Goal: Entertainment & Leisure: Browse casually

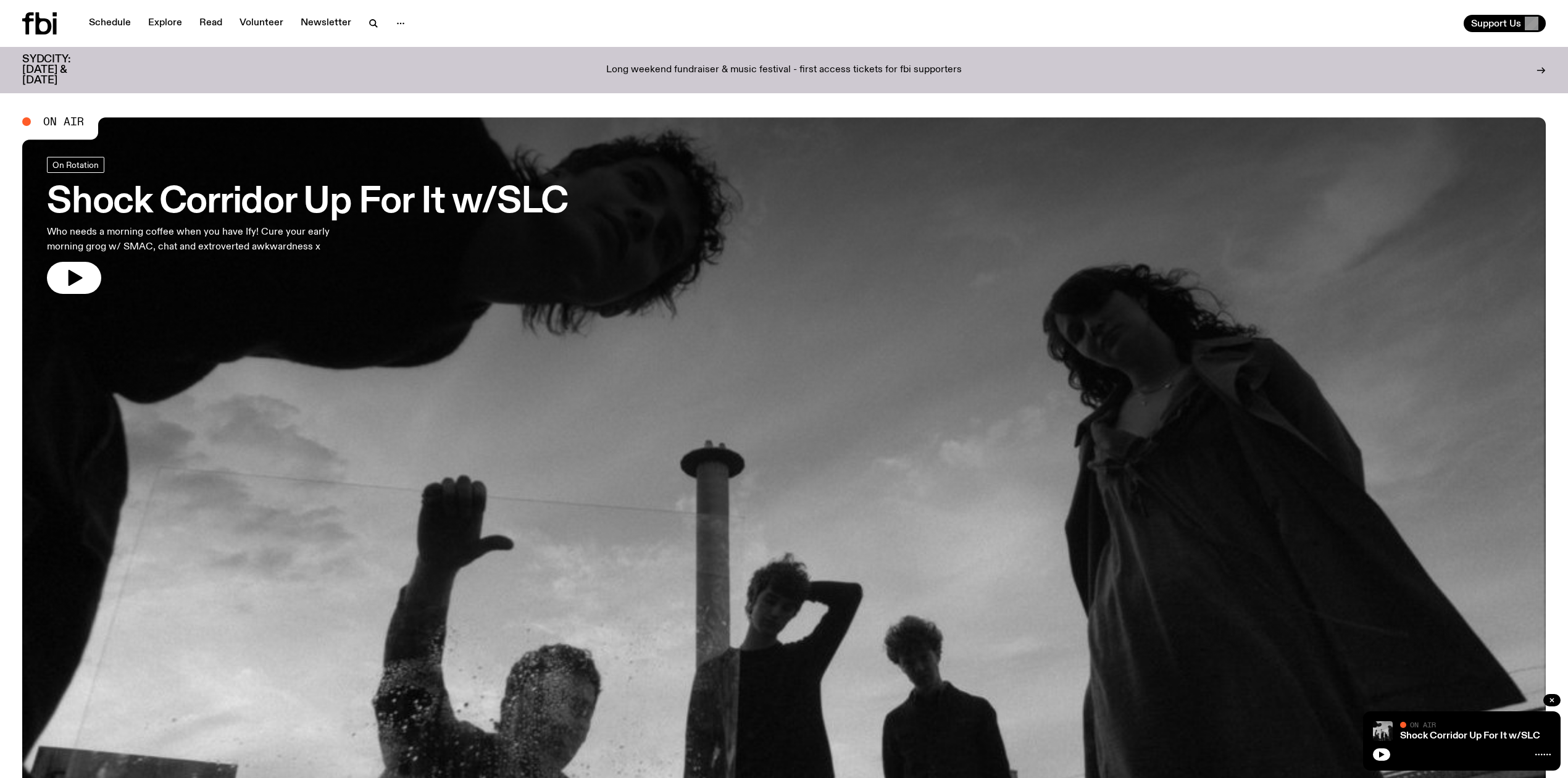
click at [65, 279] on icon "button" at bounding box center [74, 277] width 19 height 19
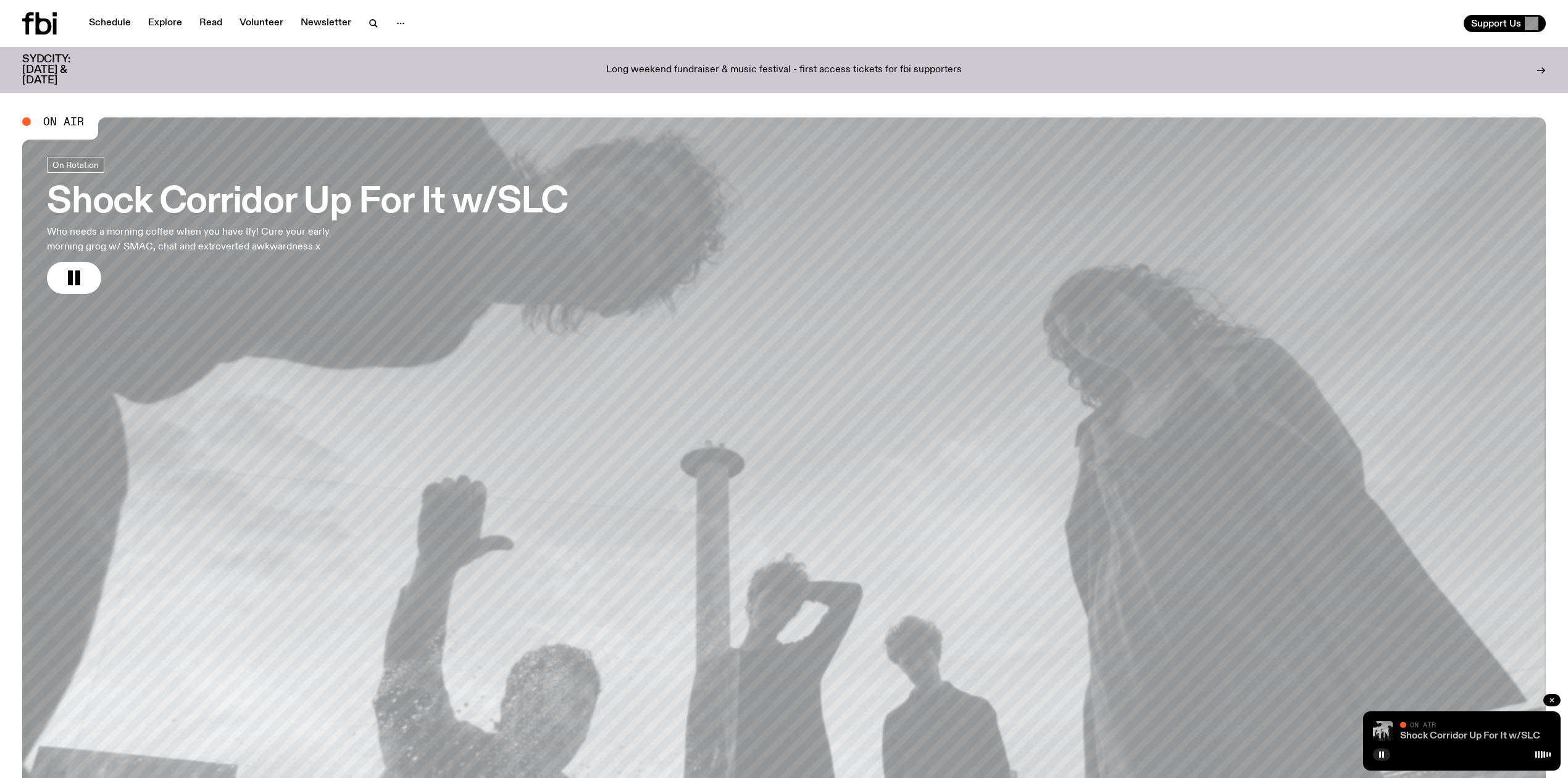
click at [1433, 736] on link "Shock Corridor Up For It w/SLC" at bounding box center [1470, 736] width 140 height 10
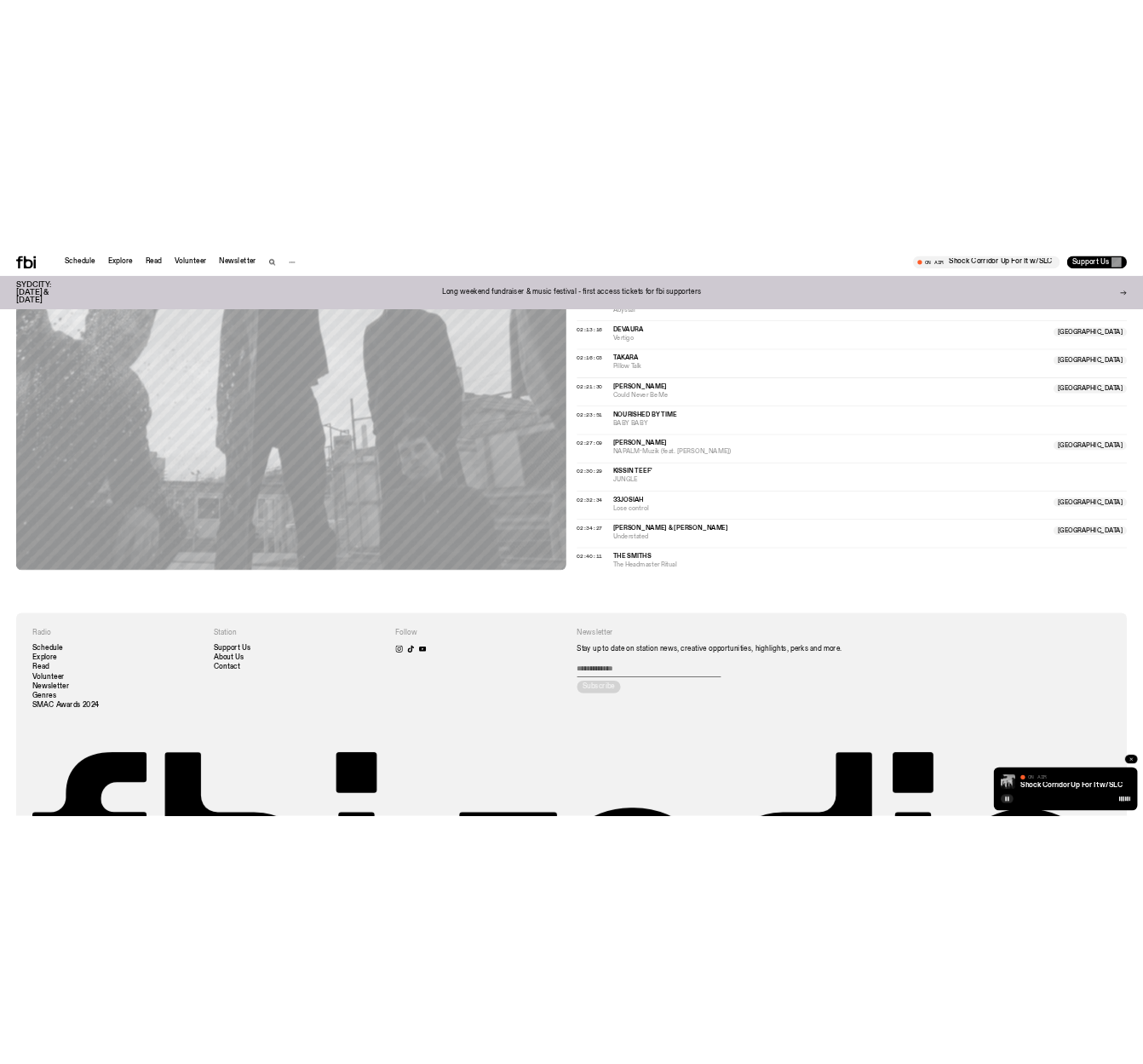
scroll to position [2157, 0]
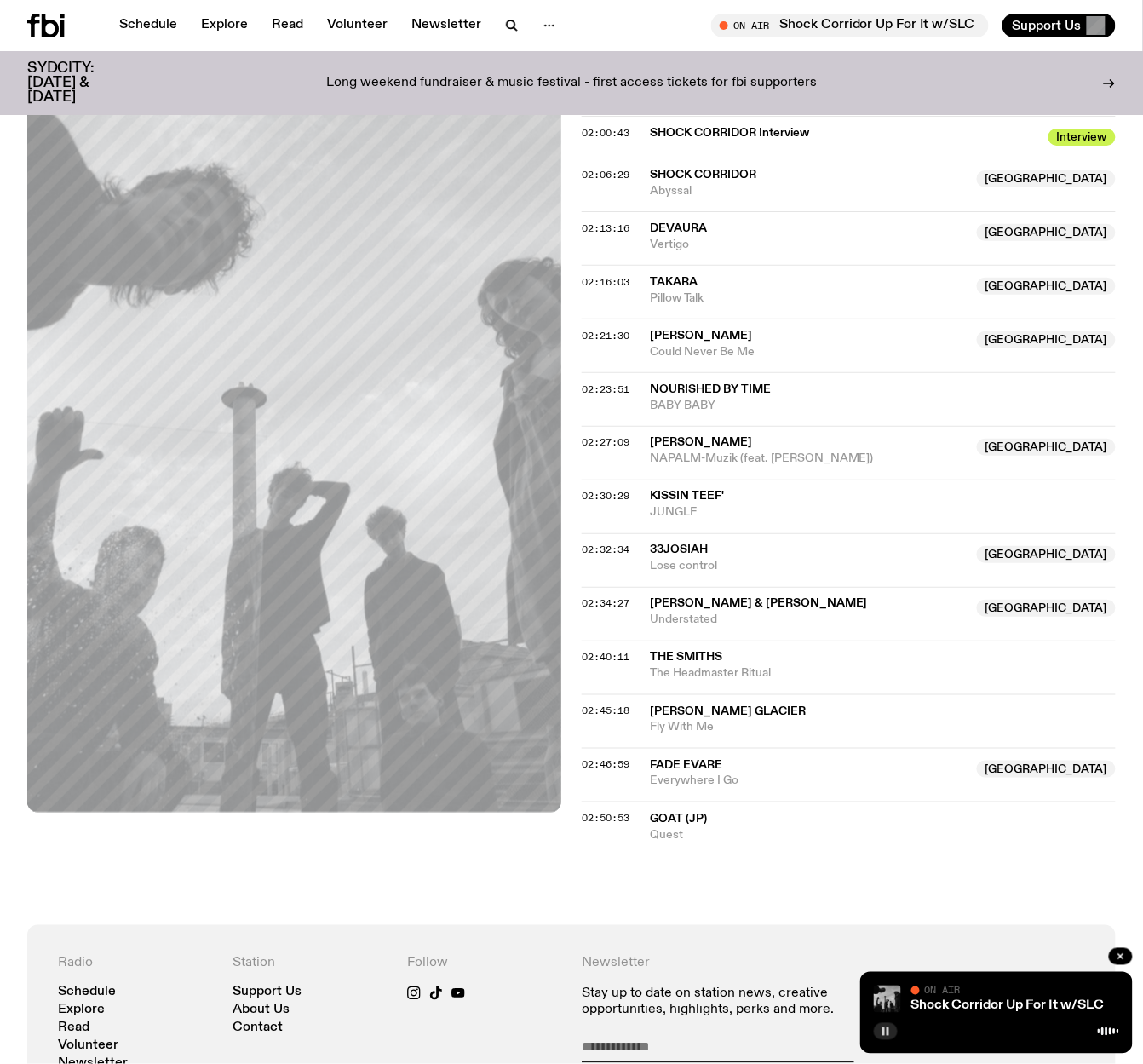
click at [886, 1030] on icon "button" at bounding box center [886, 1031] width 10 height 10
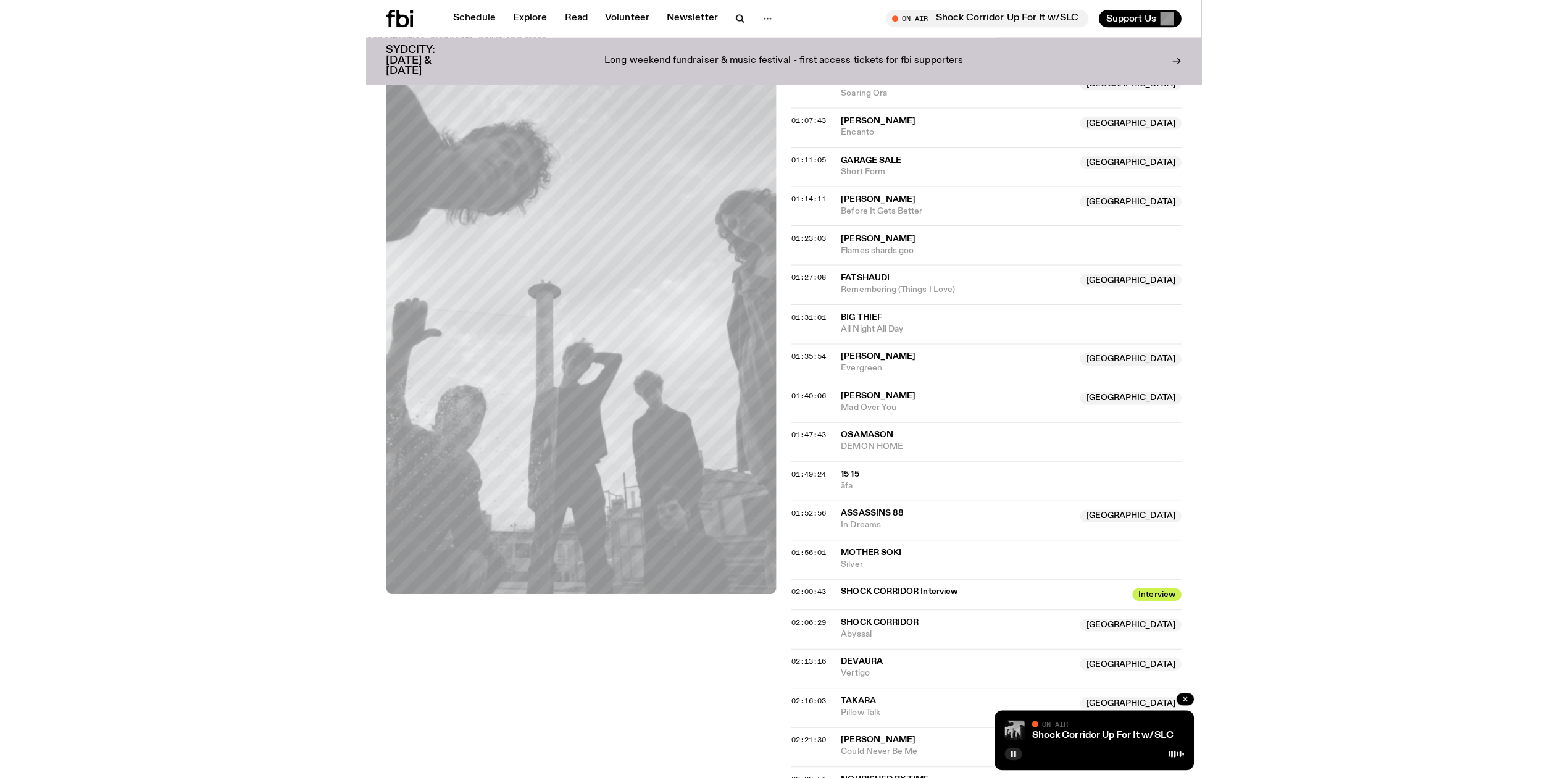
scroll to position [1042, 0]
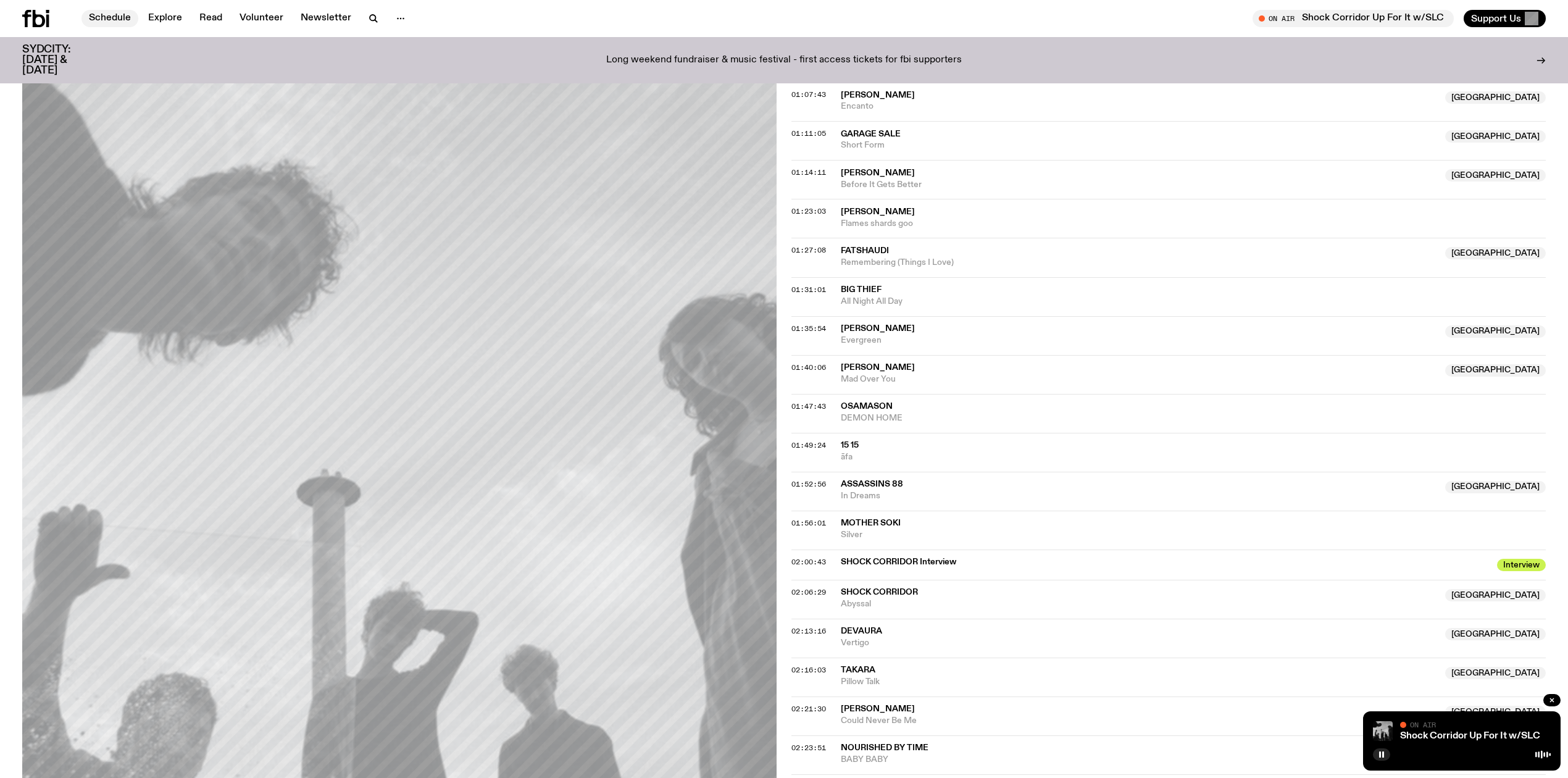
click at [112, 18] on link "Schedule" at bounding box center [110, 19] width 57 height 17
click at [110, 6] on div "Schedule Explore Read Volunteer Newsletter On Air Shock Corridor Up For It w/SL…" at bounding box center [784, 18] width 1568 height 37
click at [107, 17] on link "Schedule" at bounding box center [110, 19] width 57 height 17
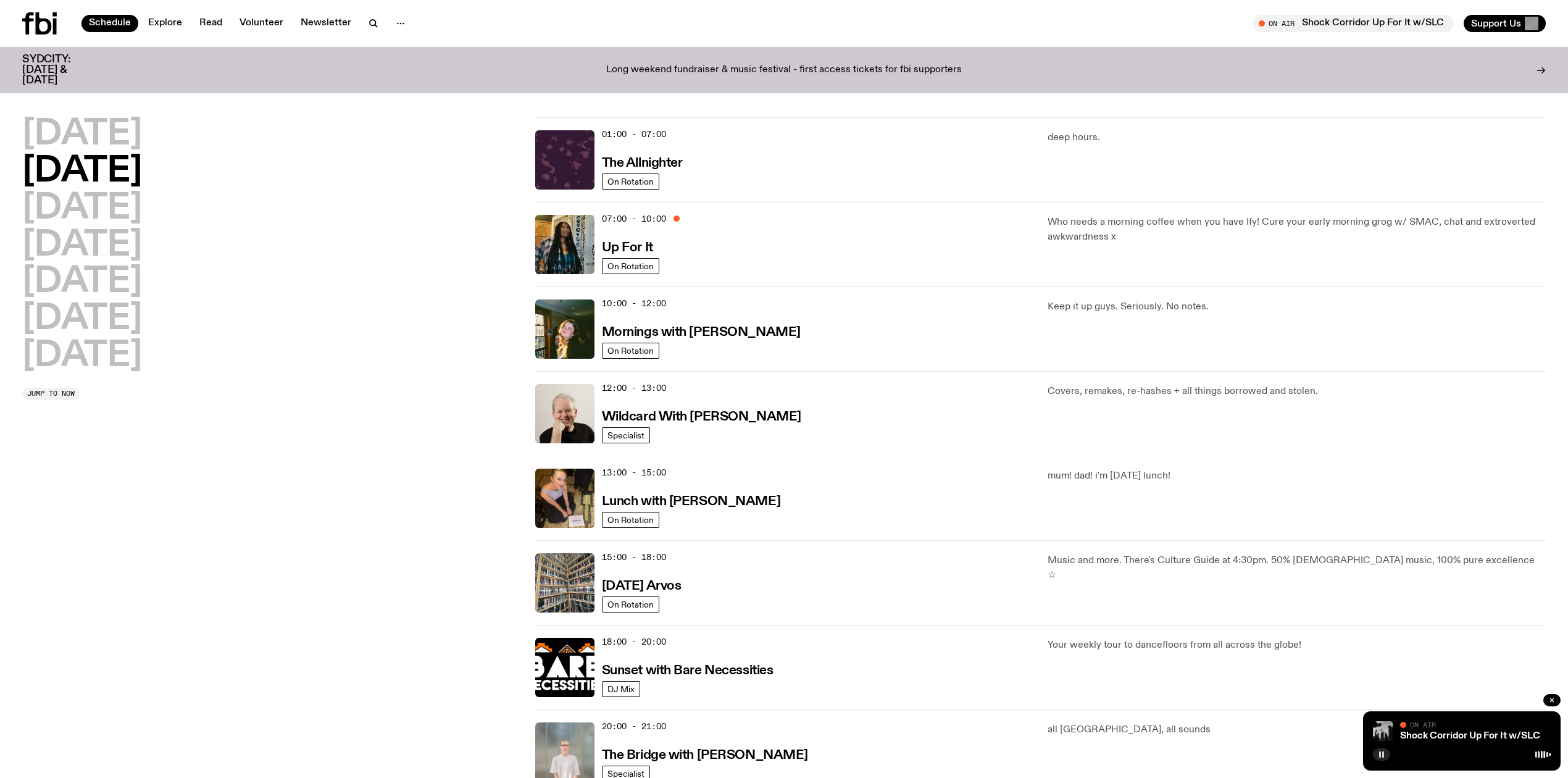
click at [1378, 755] on icon "button" at bounding box center [1381, 755] width 7 height 7
click at [646, 349] on span "On Rotation" at bounding box center [630, 351] width 46 height 9
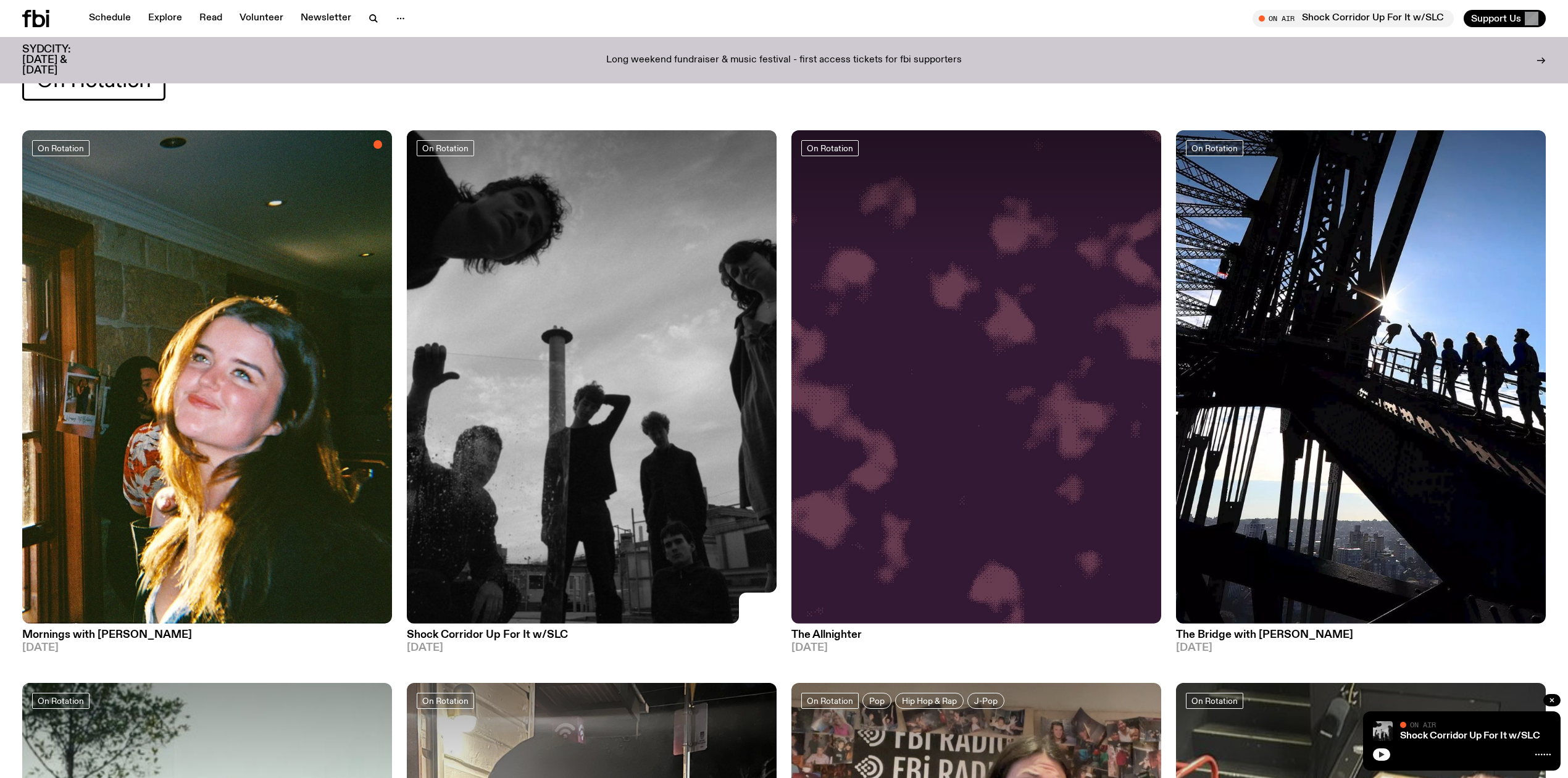
scroll to position [55, 0]
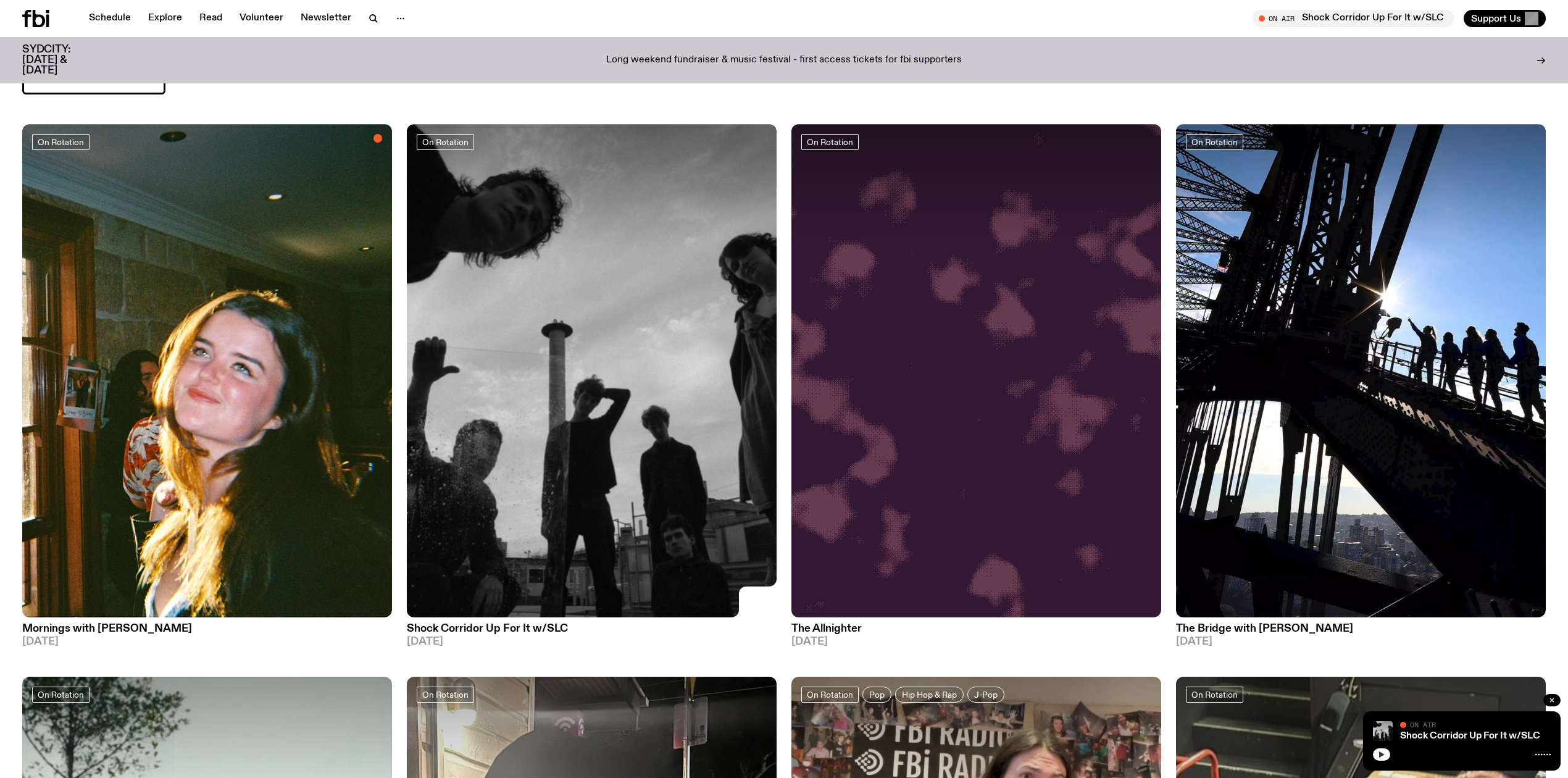
click at [317, 551] on img at bounding box center [207, 371] width 370 height 494
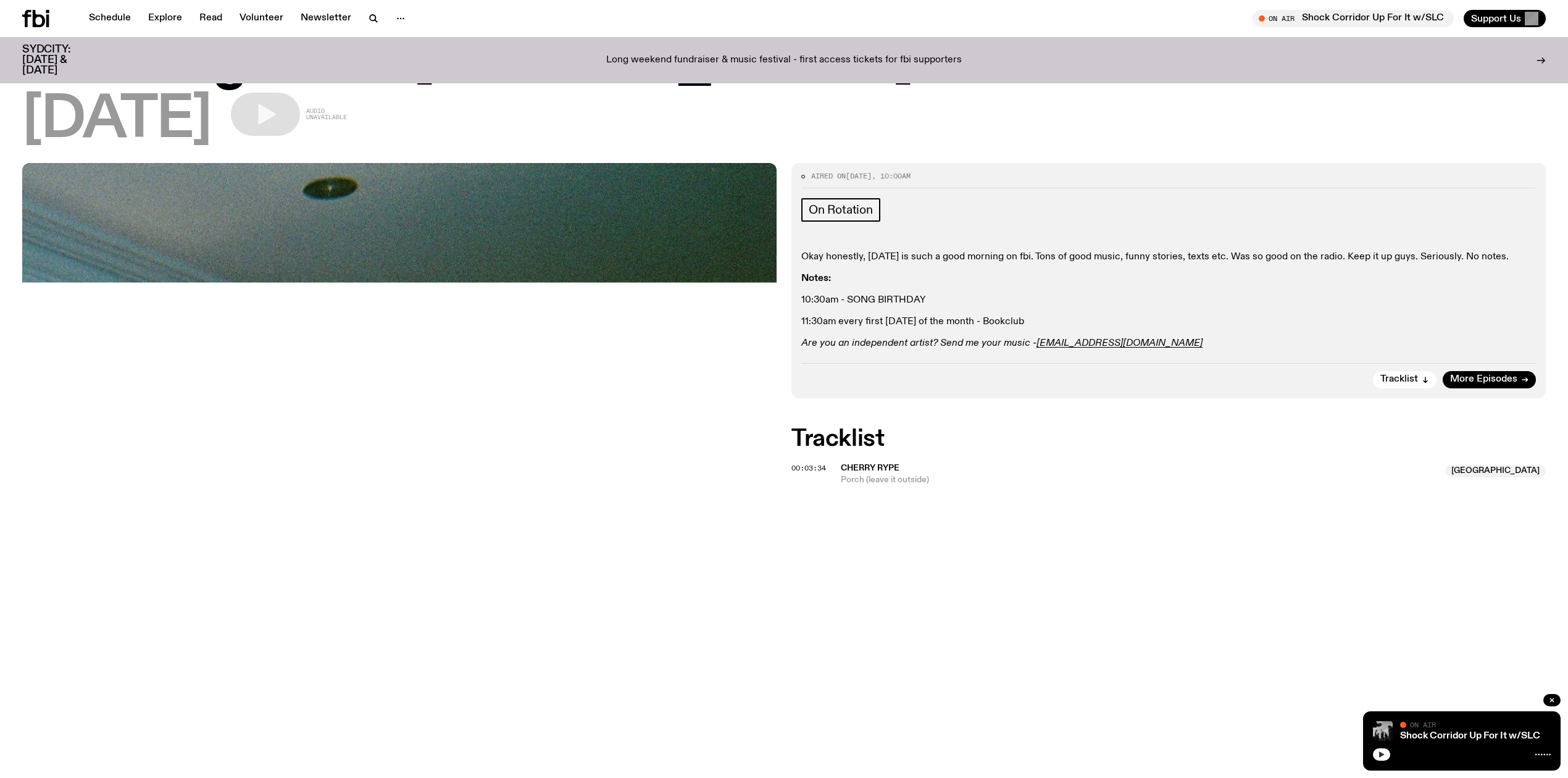
scroll to position [82, 0]
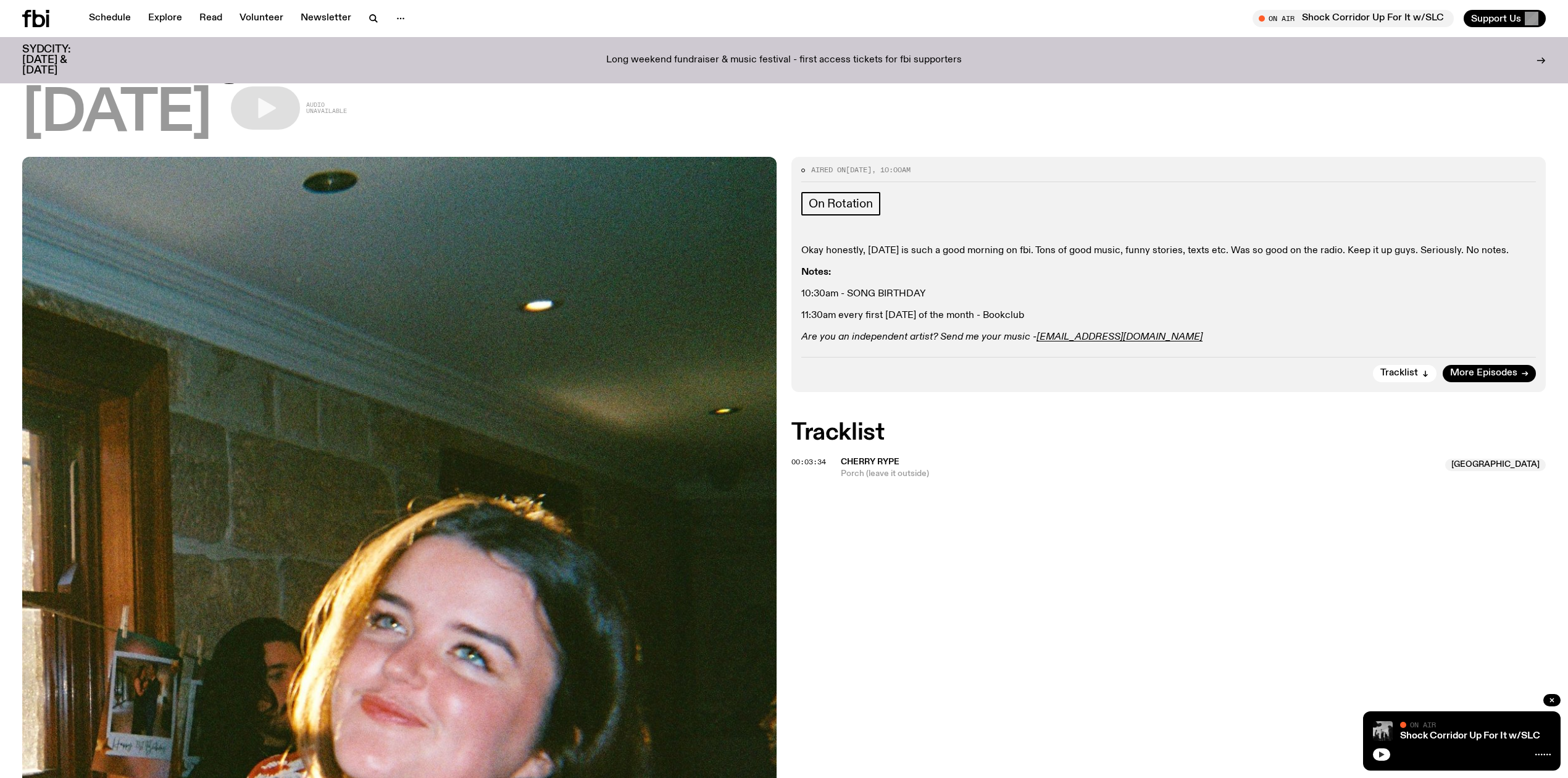
click at [1383, 751] on icon "button" at bounding box center [1381, 755] width 7 height 7
click at [1378, 753] on icon "button" at bounding box center [1381, 755] width 7 height 7
click at [1378, 751] on icon "button" at bounding box center [1381, 755] width 7 height 7
click at [1385, 754] on button "button" at bounding box center [1381, 754] width 17 height 12
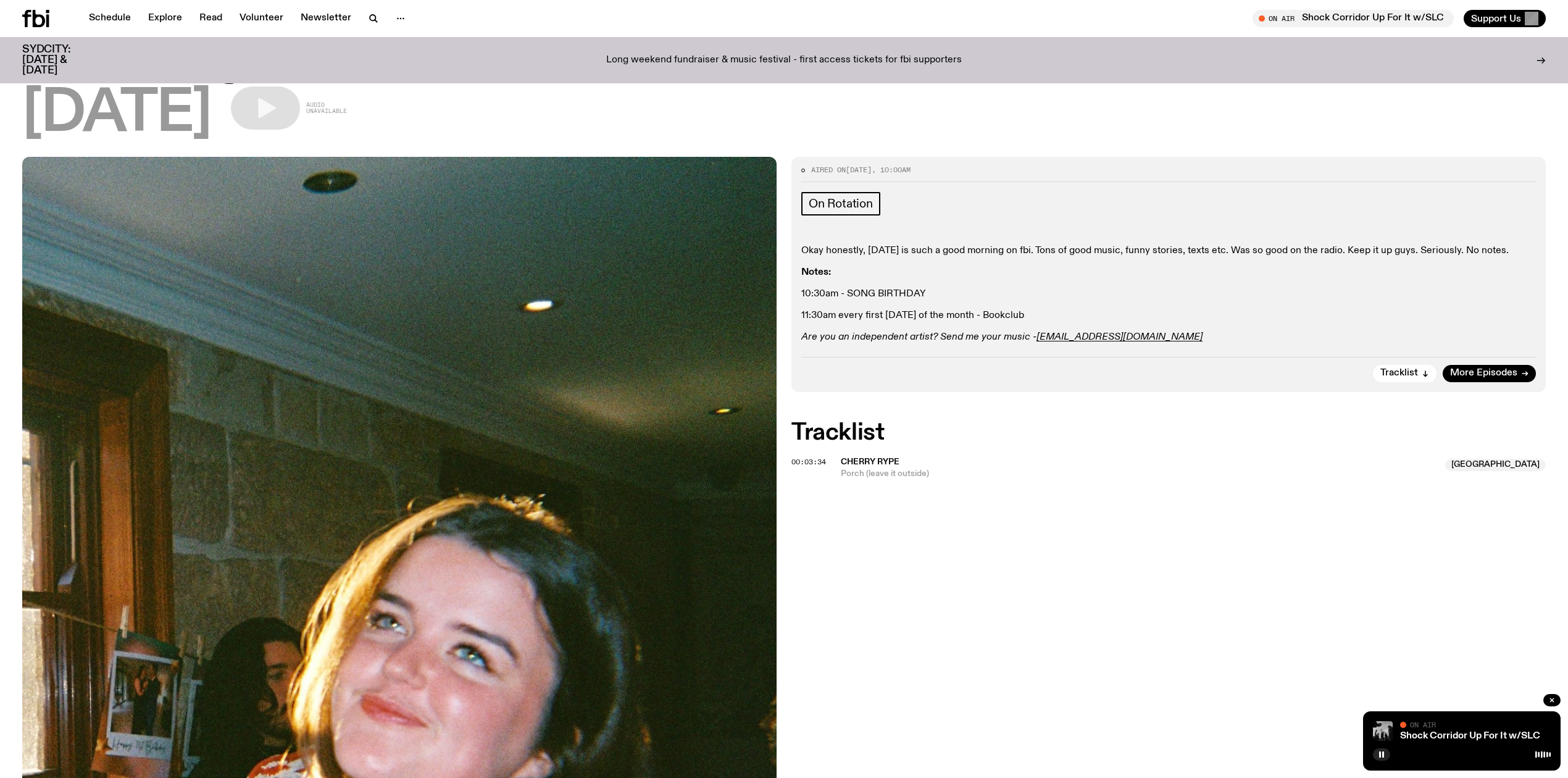
drag, startPoint x: 1378, startPoint y: 753, endPoint x: 1322, endPoint y: 543, distance: 217.3
click at [1376, 744] on div "Shock Corridor Up For It w/SLC On Air On Air" at bounding box center [1461, 741] width 198 height 59
click at [1380, 751] on rect "button" at bounding box center [1380, 754] width 2 height 6
click at [1381, 750] on button "button" at bounding box center [1381, 754] width 17 height 12
click at [1383, 751] on rect "button" at bounding box center [1383, 754] width 2 height 6
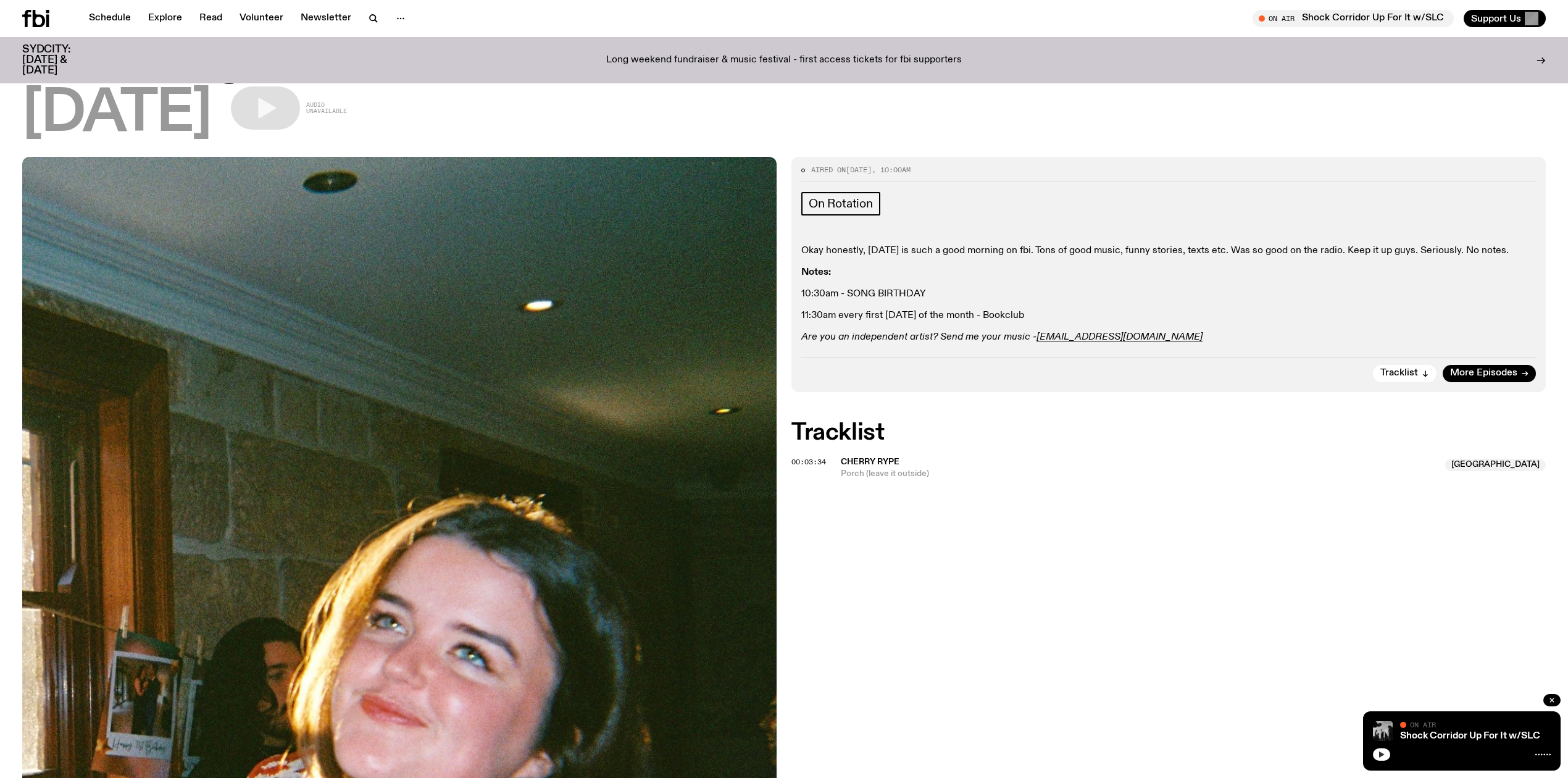
click at [1376, 754] on button "button" at bounding box center [1381, 754] width 17 height 12
click at [831, 201] on span "On Rotation" at bounding box center [840, 204] width 64 height 14
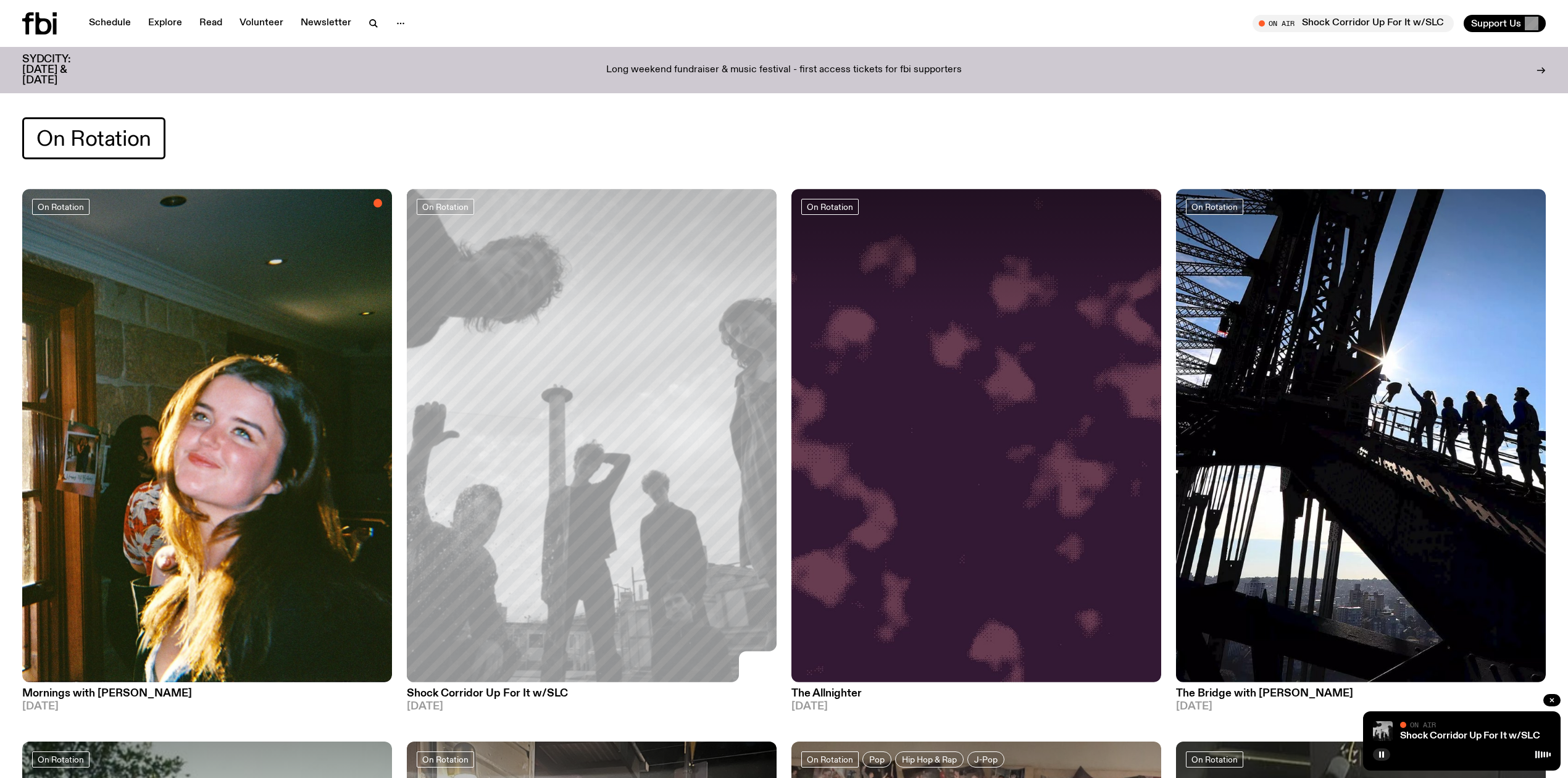
click at [134, 144] on span "On Rotation" at bounding box center [93, 138] width 115 height 24
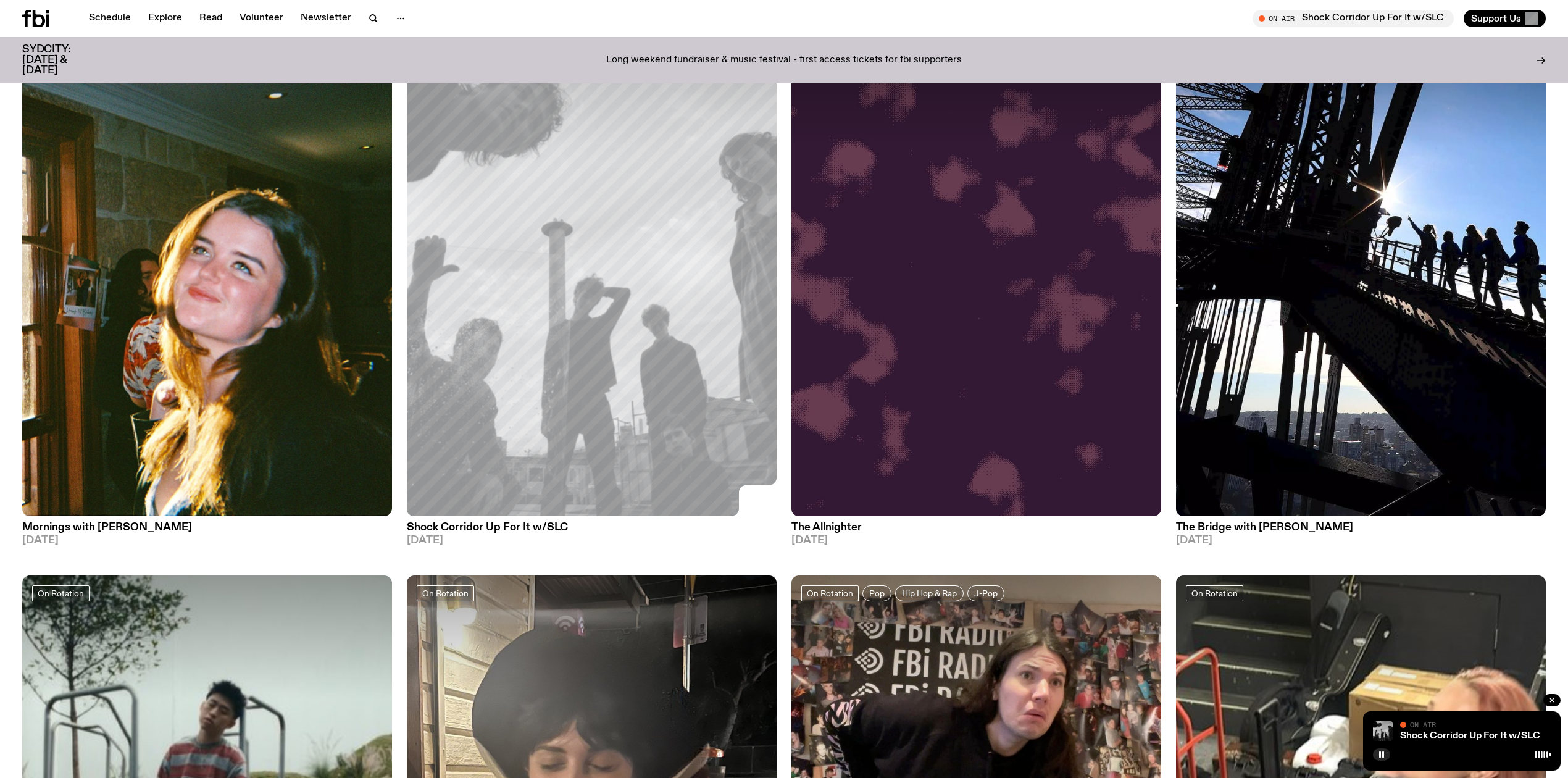
scroll to position [154, 0]
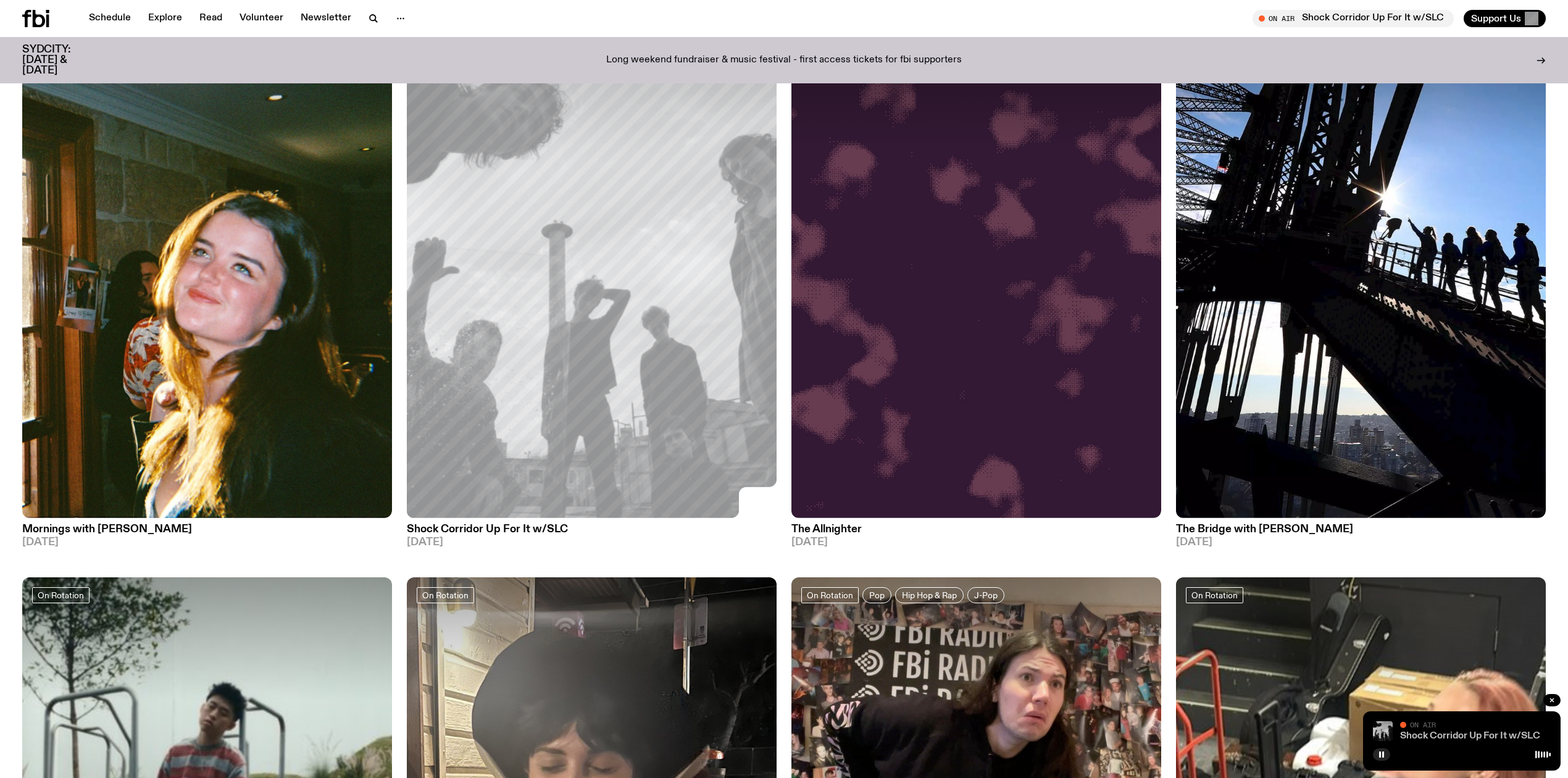
click at [1432, 737] on link "Shock Corridor Up For It w/SLC" at bounding box center [1470, 736] width 140 height 10
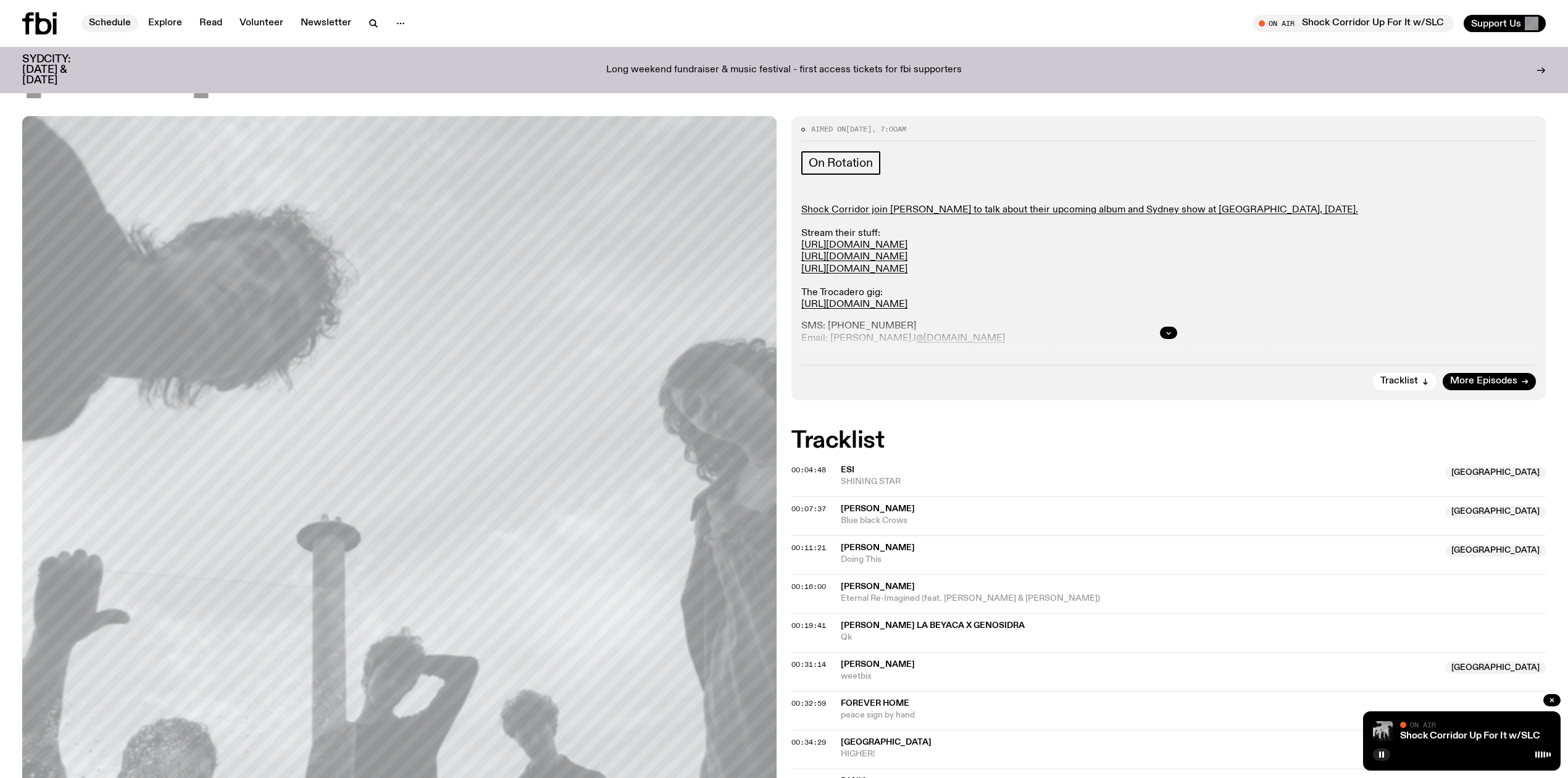
click at [105, 20] on link "Schedule" at bounding box center [110, 24] width 57 height 17
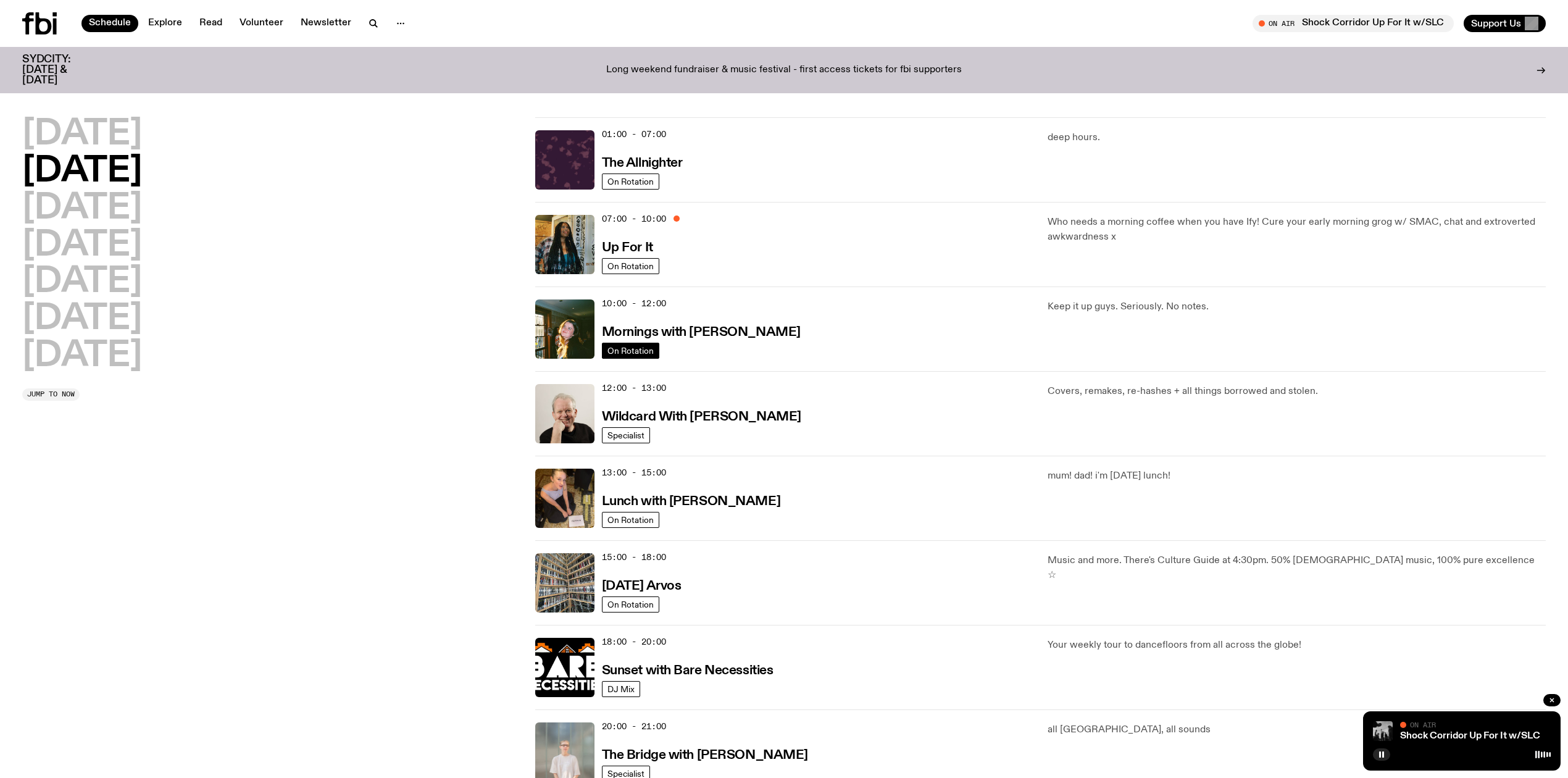
click at [625, 349] on span "On Rotation" at bounding box center [630, 351] width 46 height 9
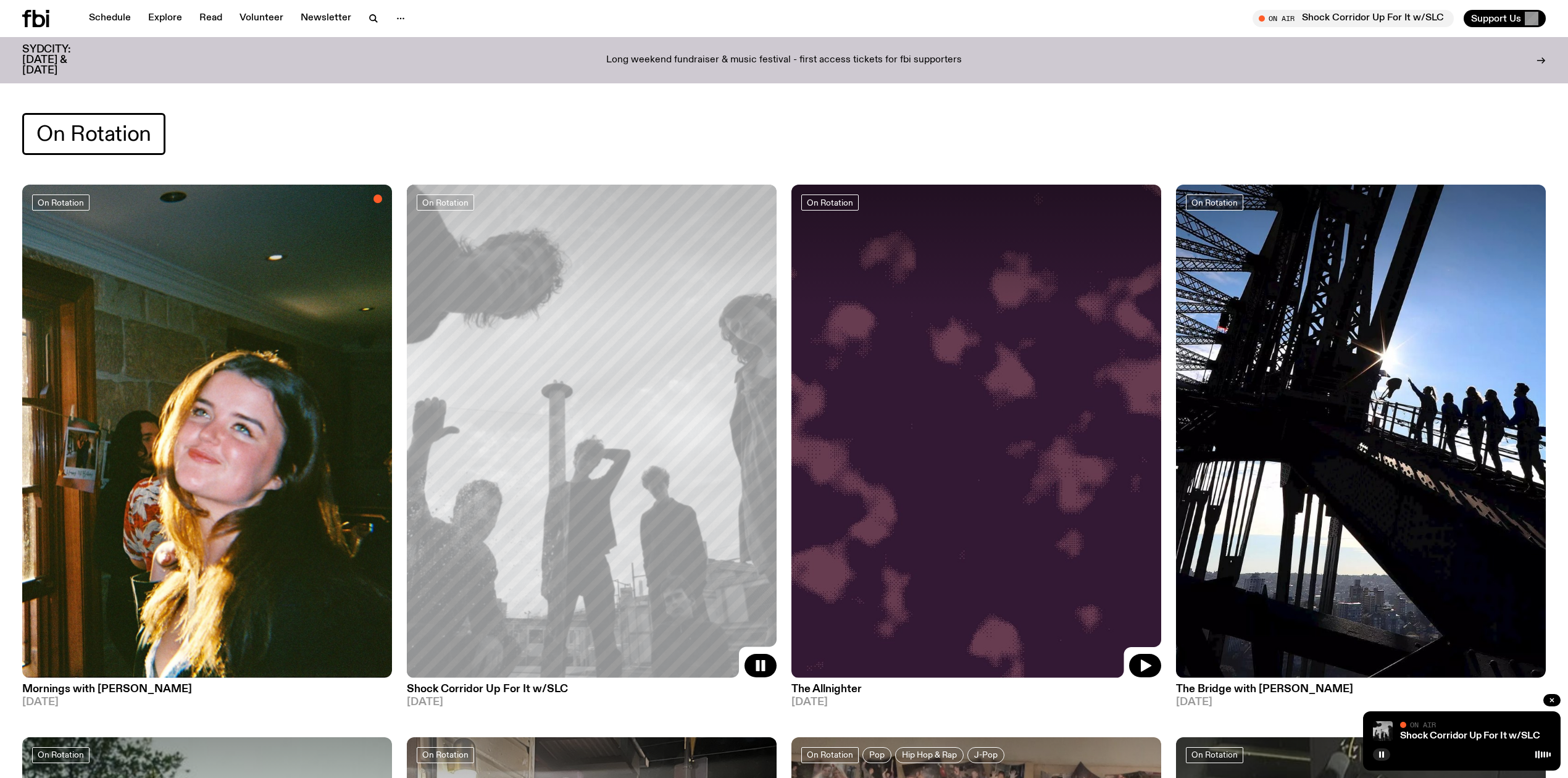
scroll to position [159, 0]
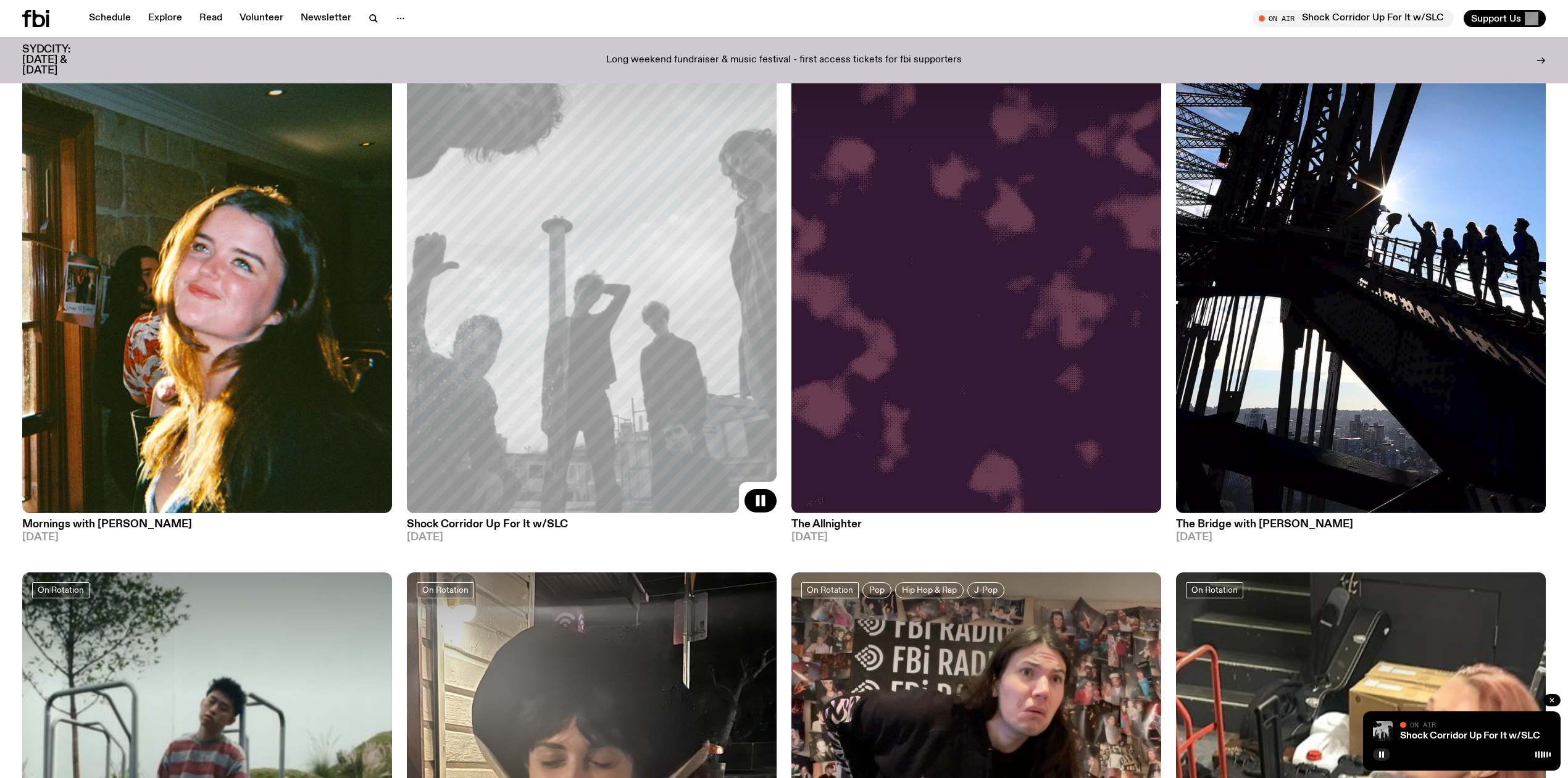
click at [253, 297] on img at bounding box center [207, 266] width 370 height 494
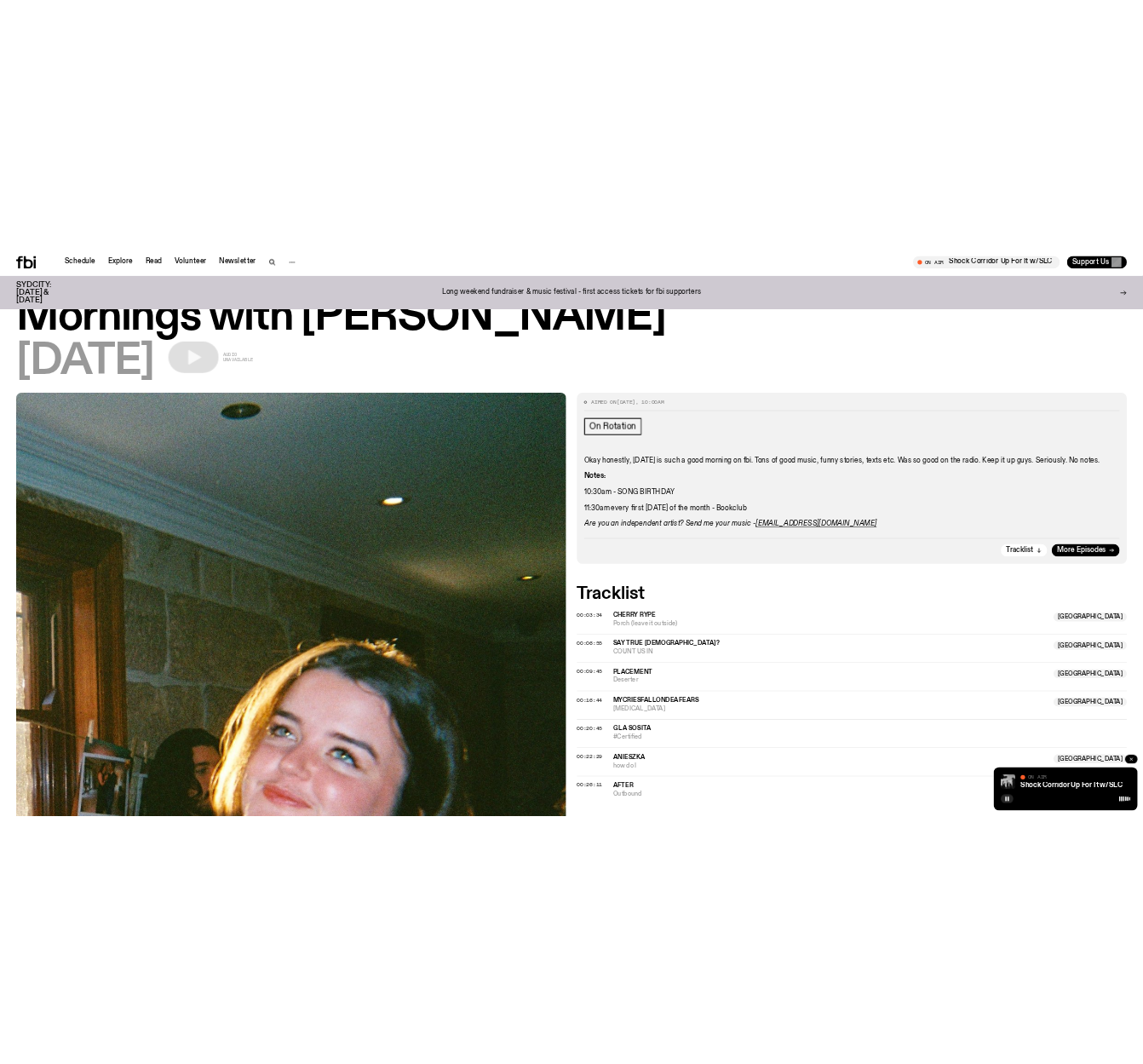
scroll to position [223, 0]
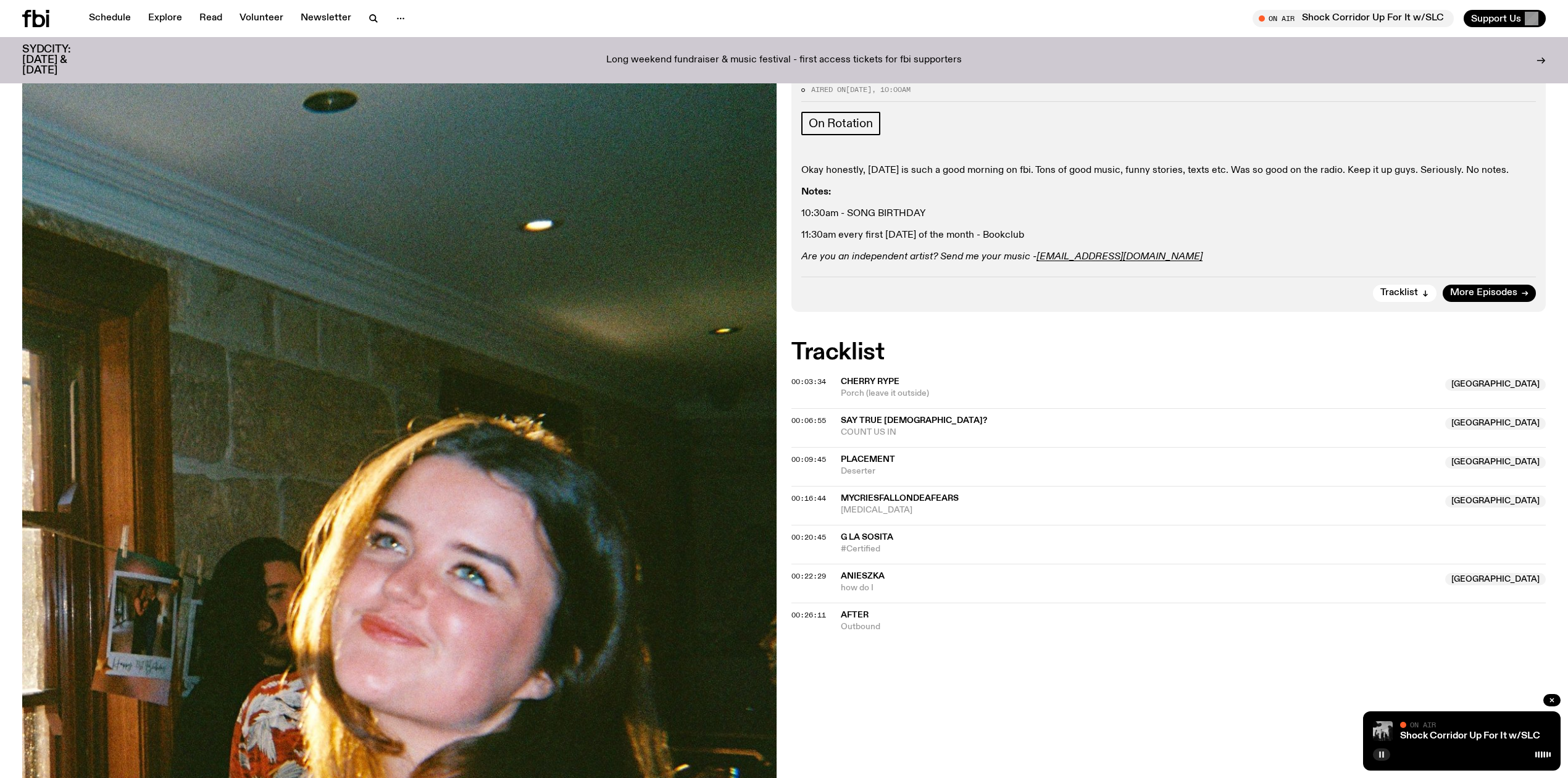
click at [1375, 753] on button "button" at bounding box center [1381, 754] width 17 height 12
click at [1381, 753] on icon "button" at bounding box center [1382, 754] width 6 height 6
click at [1381, 753] on icon "button" at bounding box center [1381, 755] width 7 height 7
click at [1375, 750] on button "button" at bounding box center [1381, 754] width 17 height 12
click at [1378, 751] on icon "button" at bounding box center [1381, 755] width 7 height 7
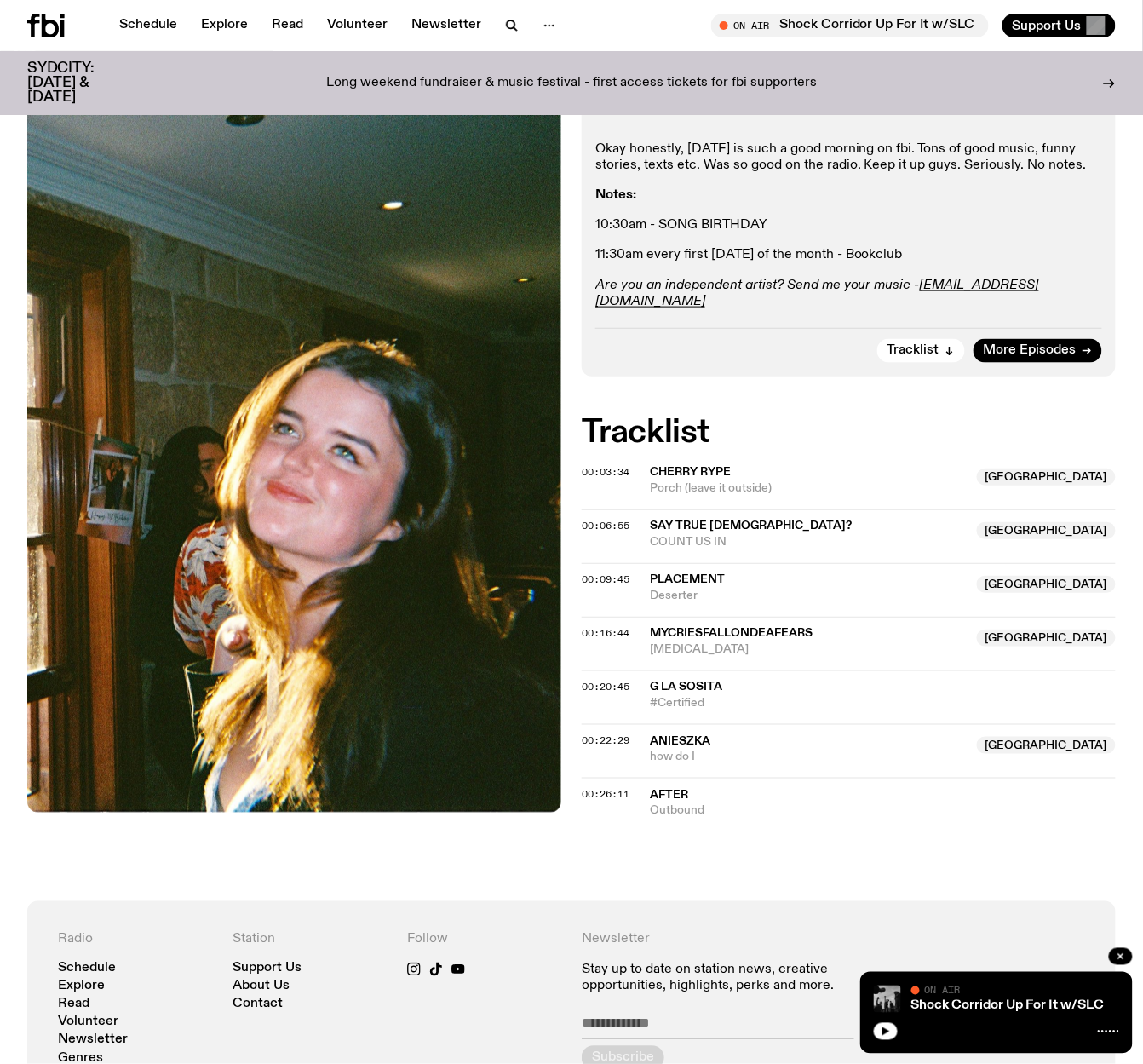
scroll to position [413, 0]
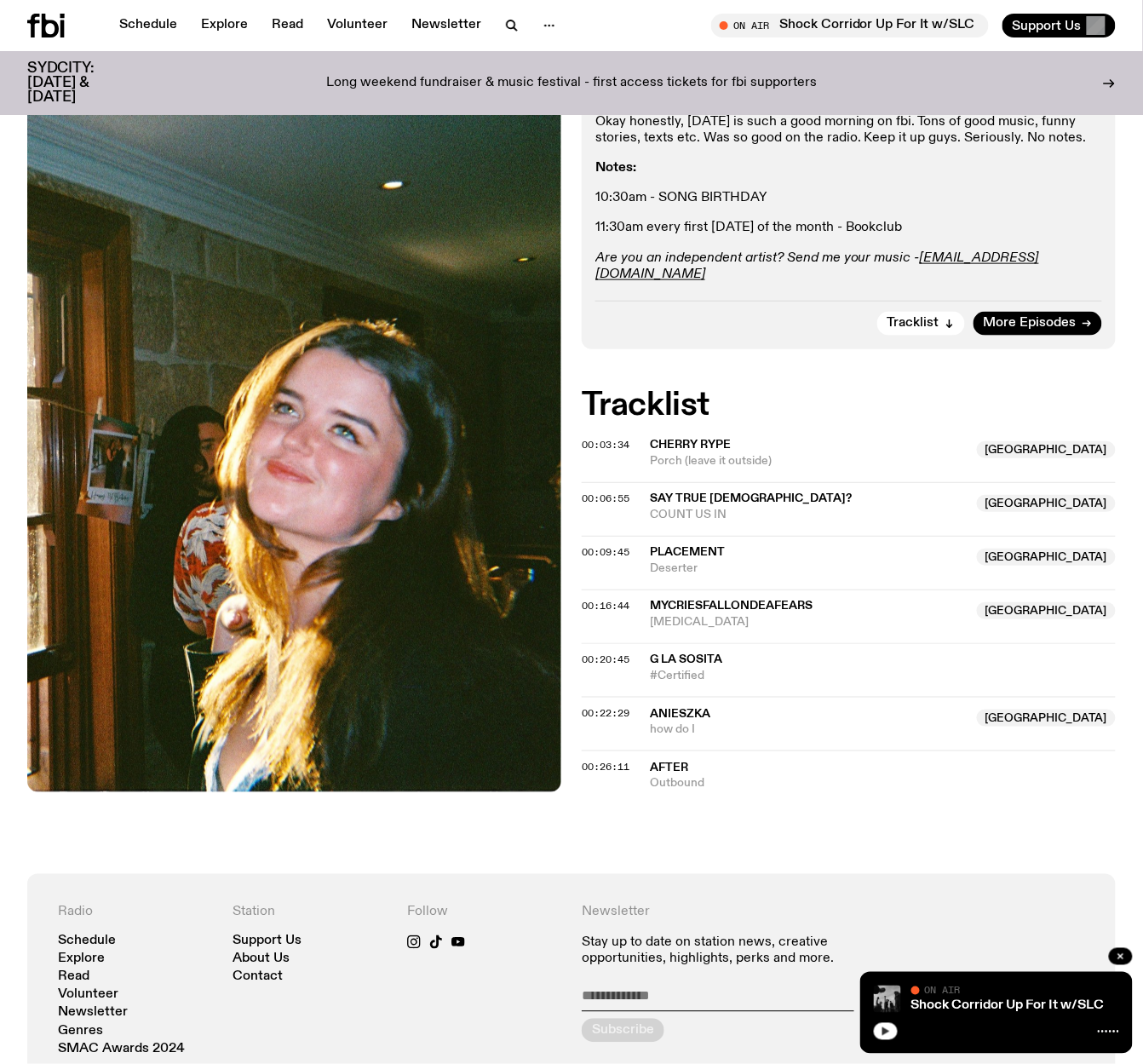
click at [887, 1029] on icon "button" at bounding box center [886, 1031] width 10 height 10
drag, startPoint x: 883, startPoint y: 1033, endPoint x: 69, endPoint y: 574, distance: 934.5
click at [873, 1024] on div "Shock Corridor Up For It w/SLC On Air On Air" at bounding box center [997, 1012] width 273 height 82
click at [881, 1030] on icon "button" at bounding box center [886, 1031] width 10 height 10
click at [889, 1030] on icon "button" at bounding box center [886, 1031] width 10 height 10
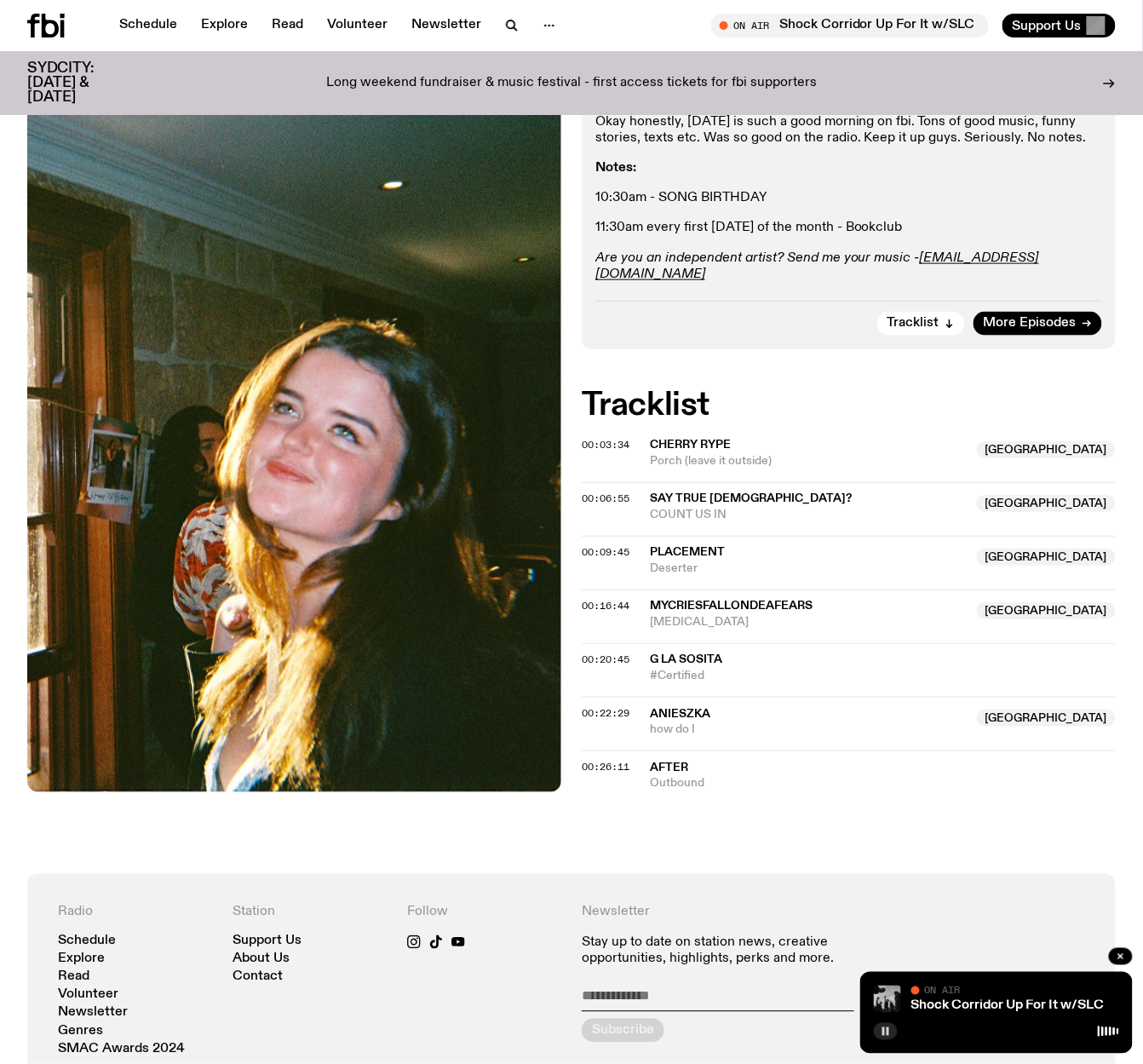
click at [886, 1034] on icon "button" at bounding box center [886, 1031] width 10 height 10
click at [889, 1036] on icon "button" at bounding box center [886, 1031] width 10 height 10
click at [891, 1032] on button "button" at bounding box center [886, 1031] width 24 height 17
click at [880, 1030] on button "button" at bounding box center [886, 1031] width 24 height 17
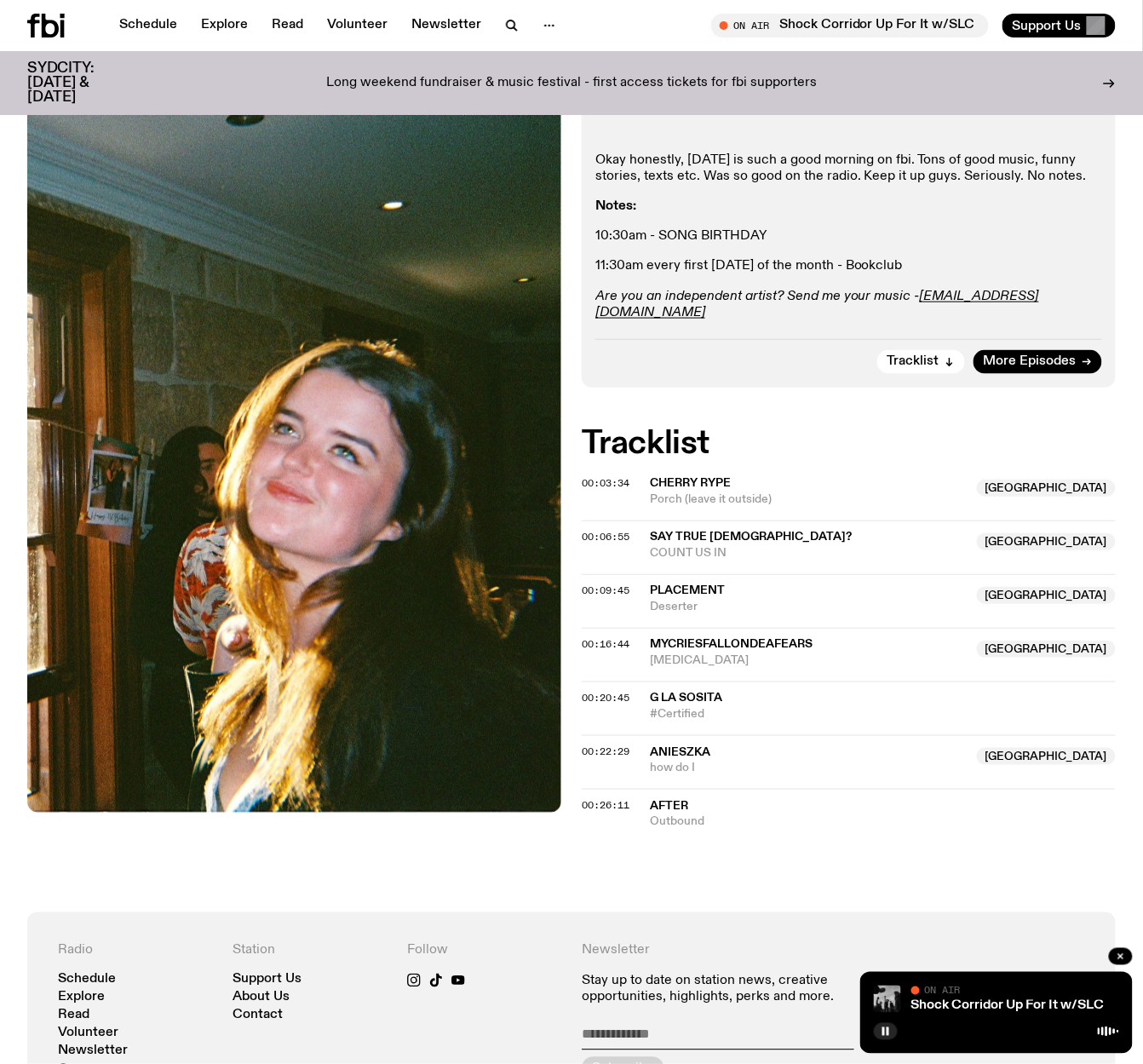
scroll to position [186, 0]
